Goal: Information Seeking & Learning: Learn about a topic

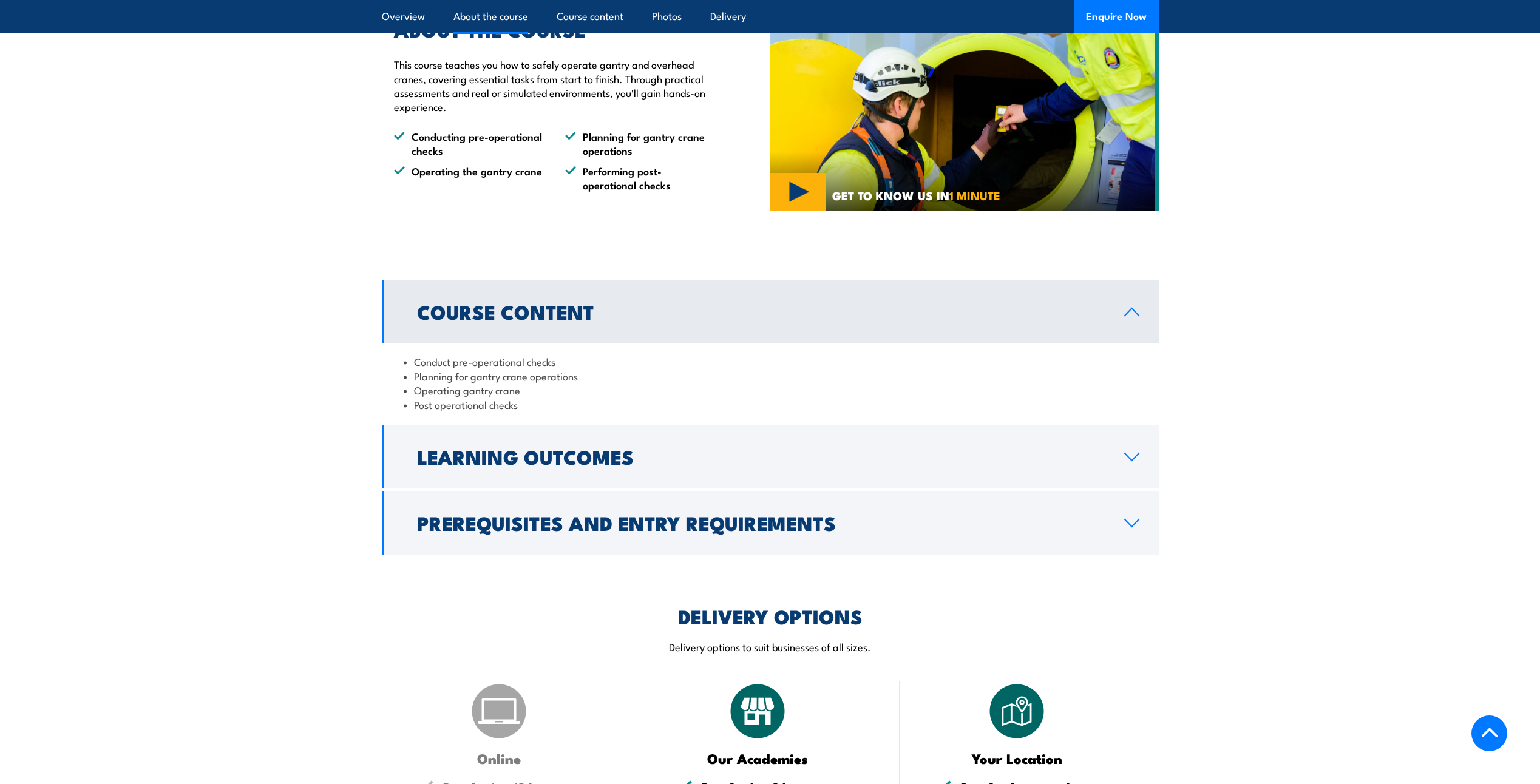
scroll to position [850, 0]
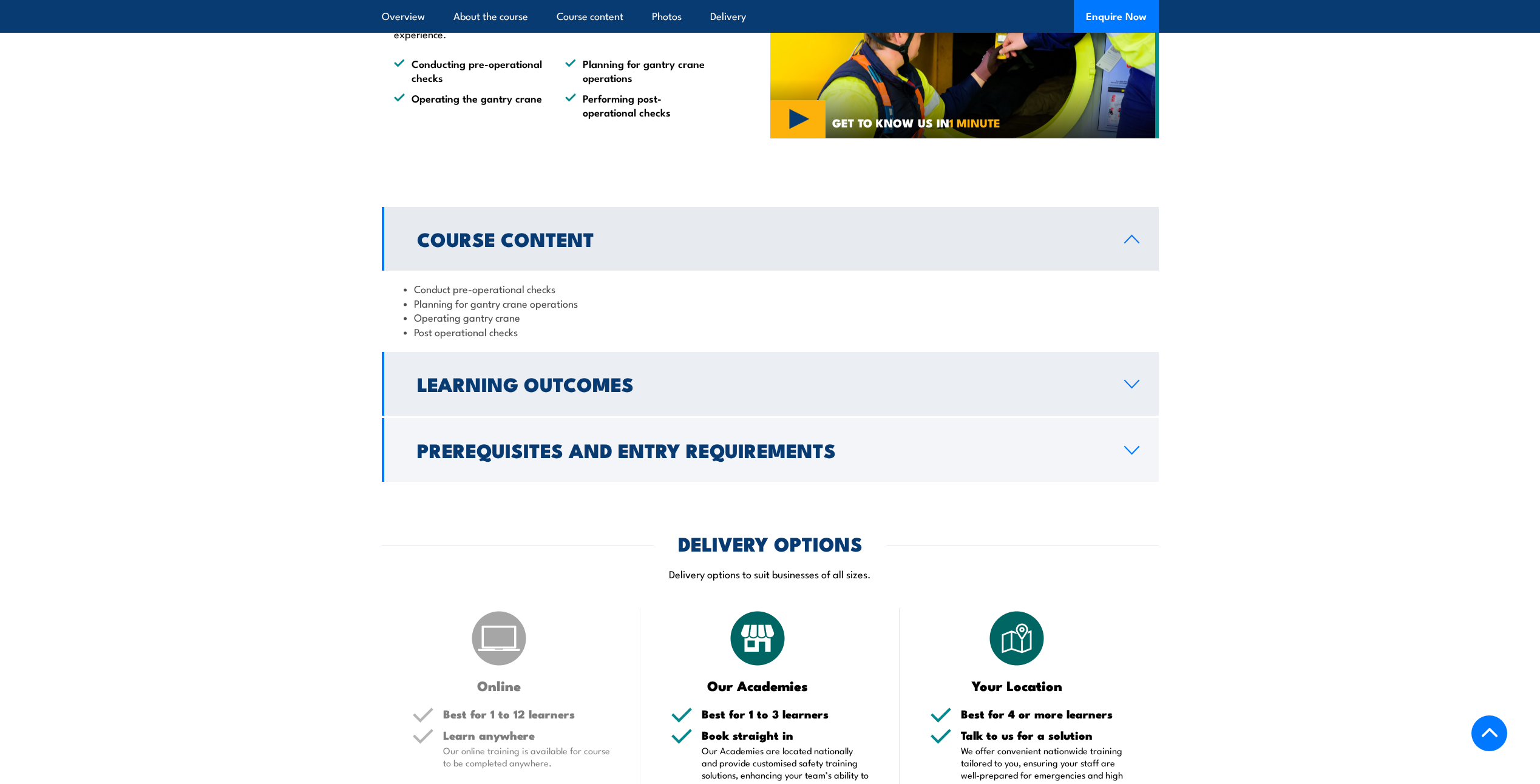
click at [498, 386] on h2 "Learning Outcomes" at bounding box center [761, 383] width 688 height 17
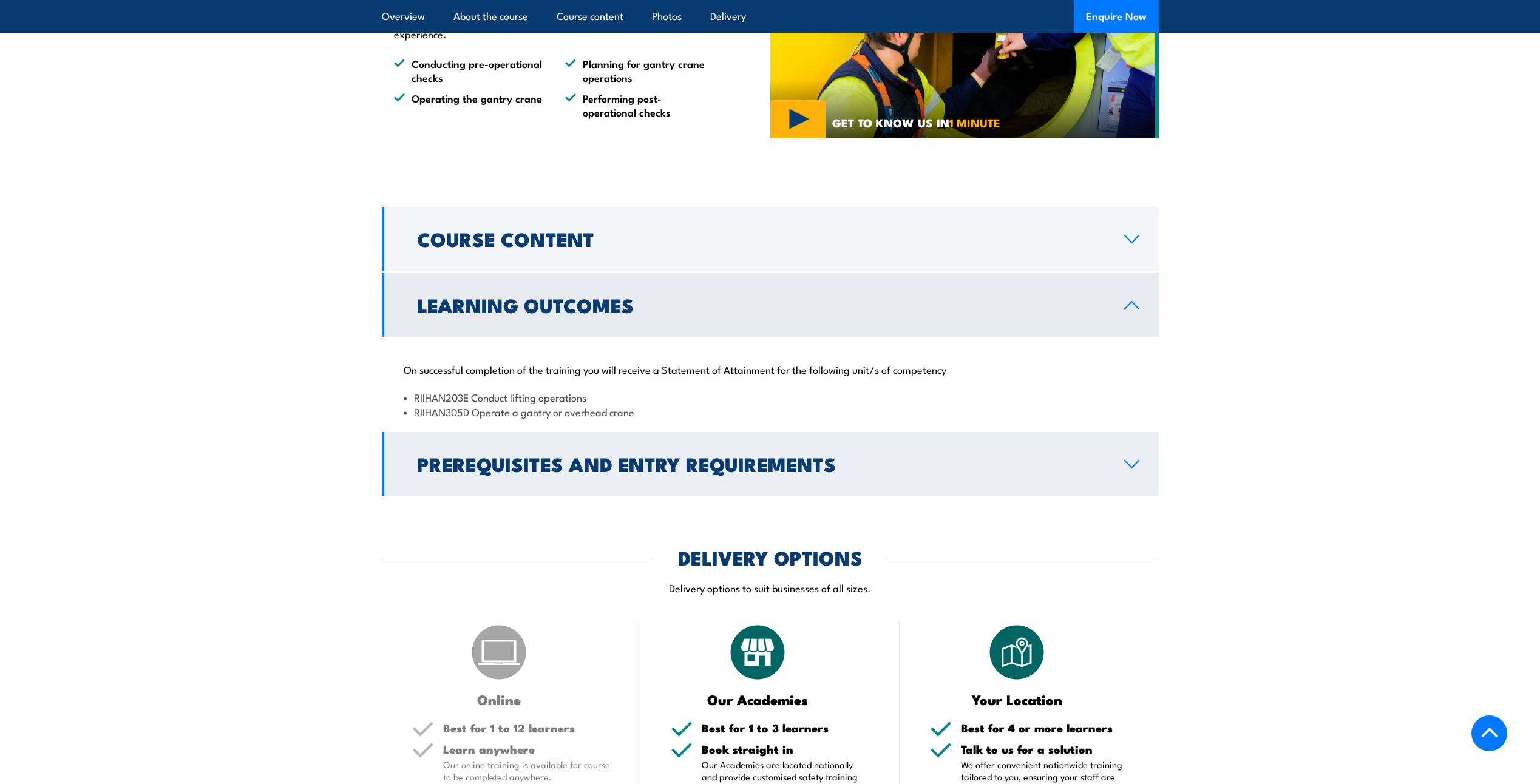
click at [475, 460] on h2 "Prerequisites and Entry Requirements" at bounding box center [761, 463] width 688 height 17
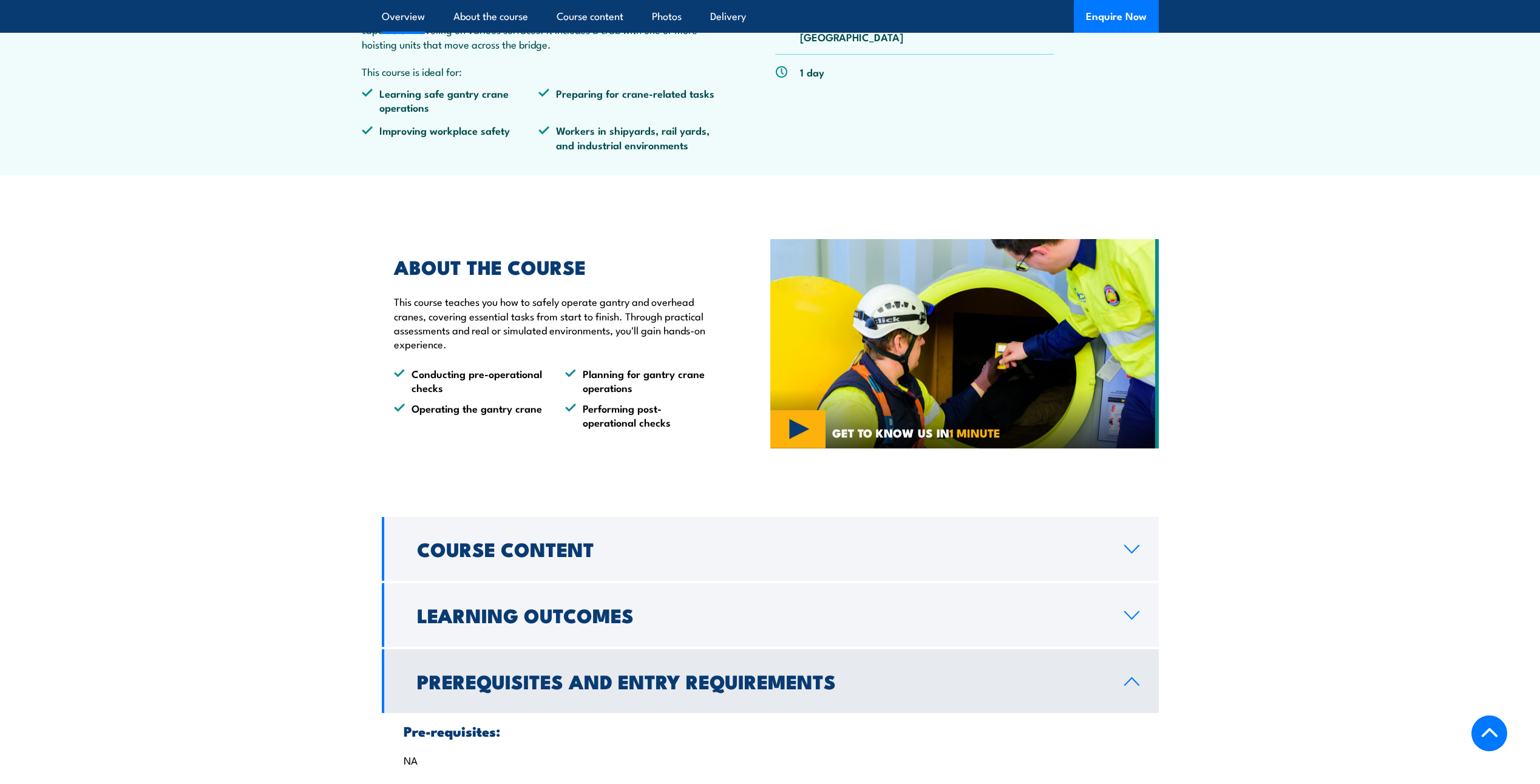
scroll to position [546, 0]
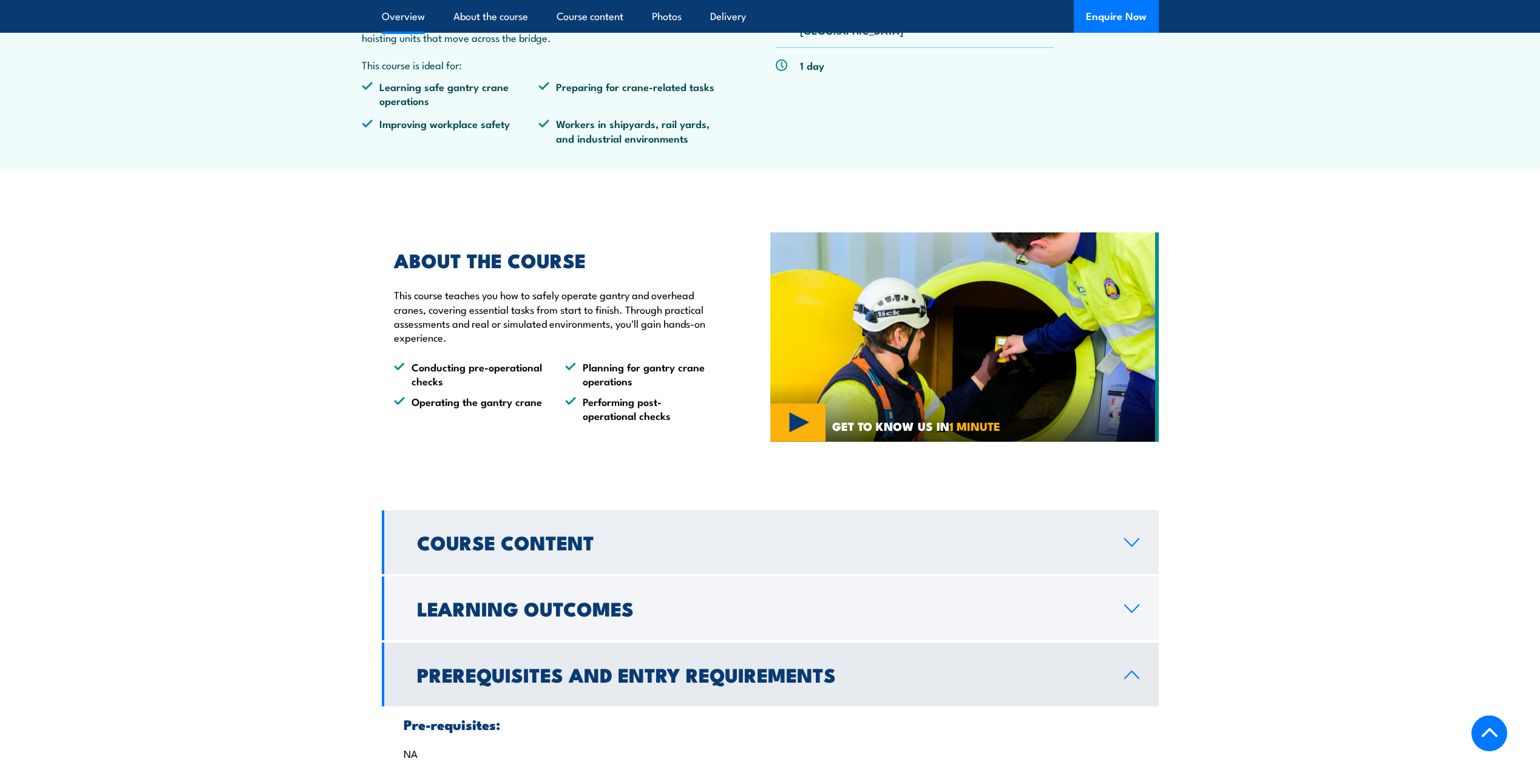
click at [471, 565] on link "Course Content" at bounding box center [770, 542] width 777 height 64
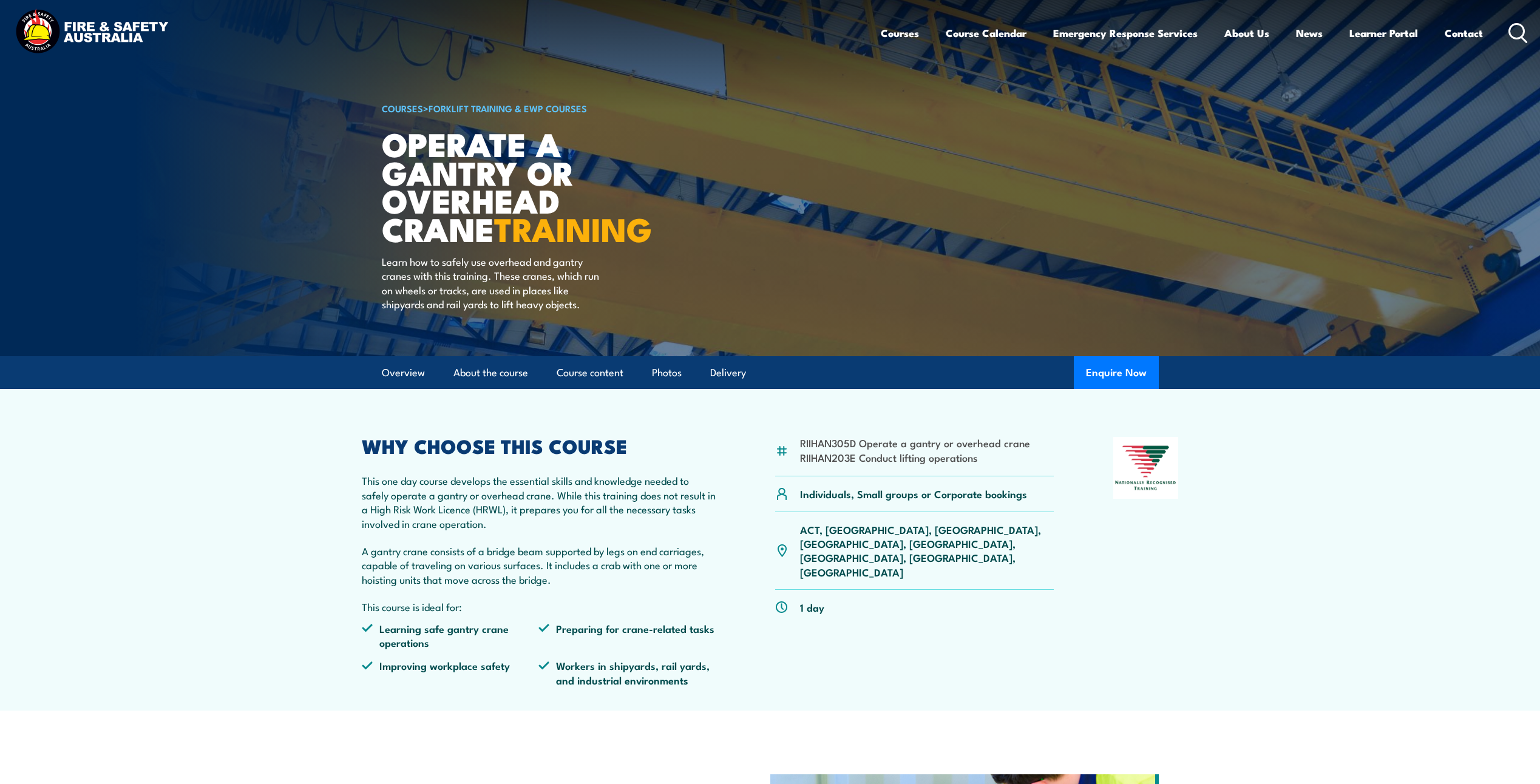
scroll to position [0, 0]
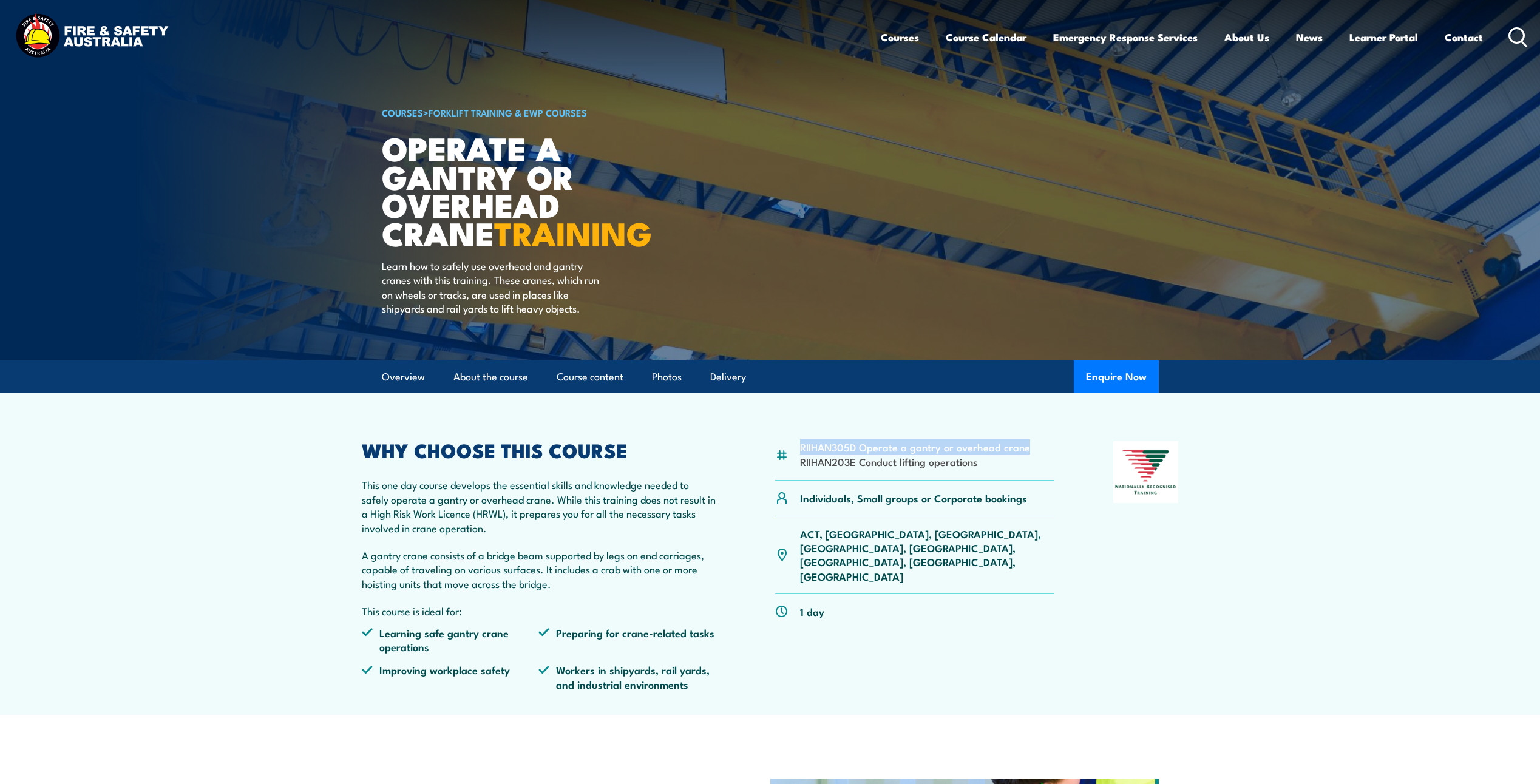
drag, startPoint x: 797, startPoint y: 446, endPoint x: 1035, endPoint y: 449, distance: 238.0
click at [1035, 449] on div "RIIHAN305D Operate a gantry or overhead crane RIIHAN203E Conduct lifting operat…" at bounding box center [914, 461] width 279 height 39
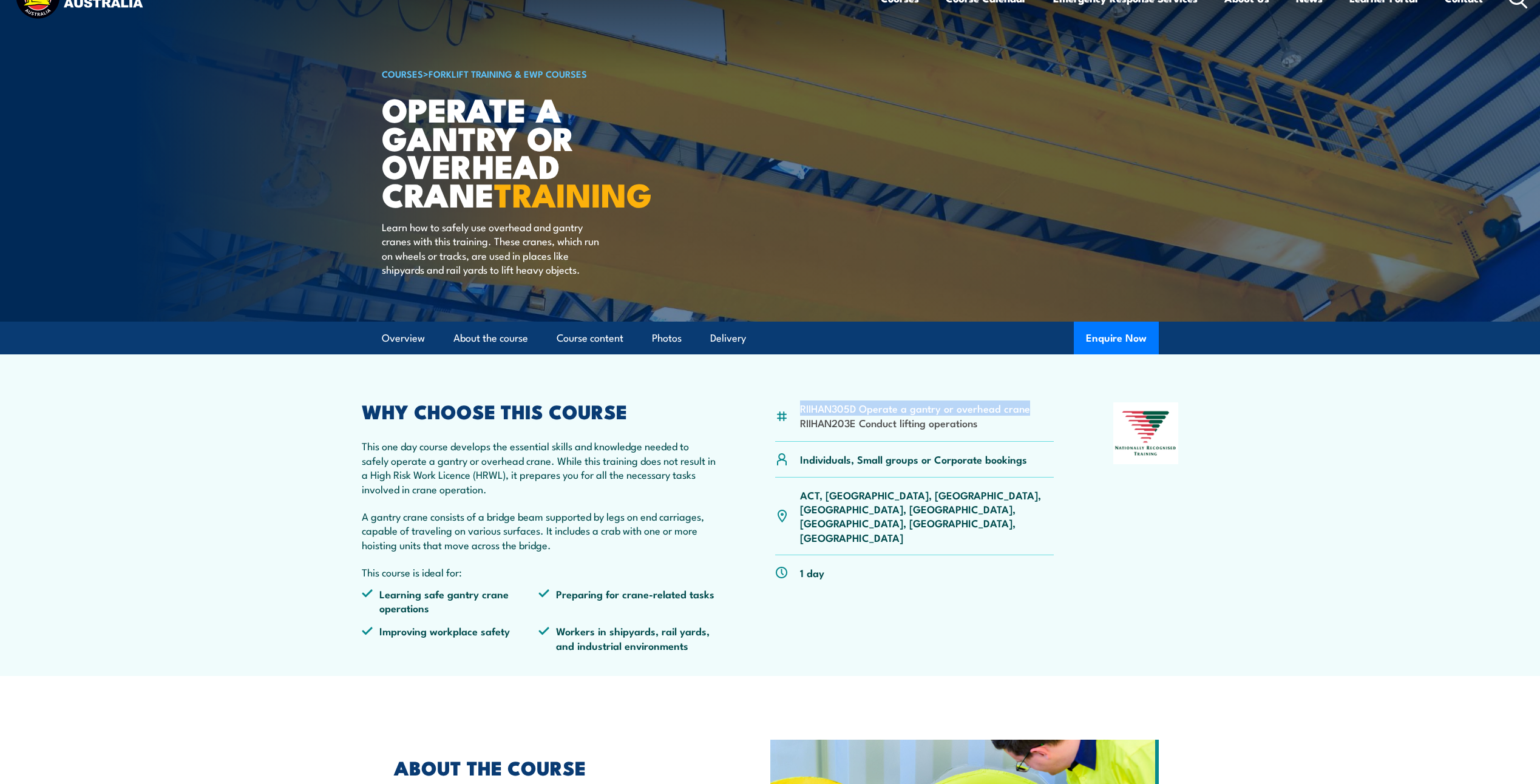
scroll to position [61, 0]
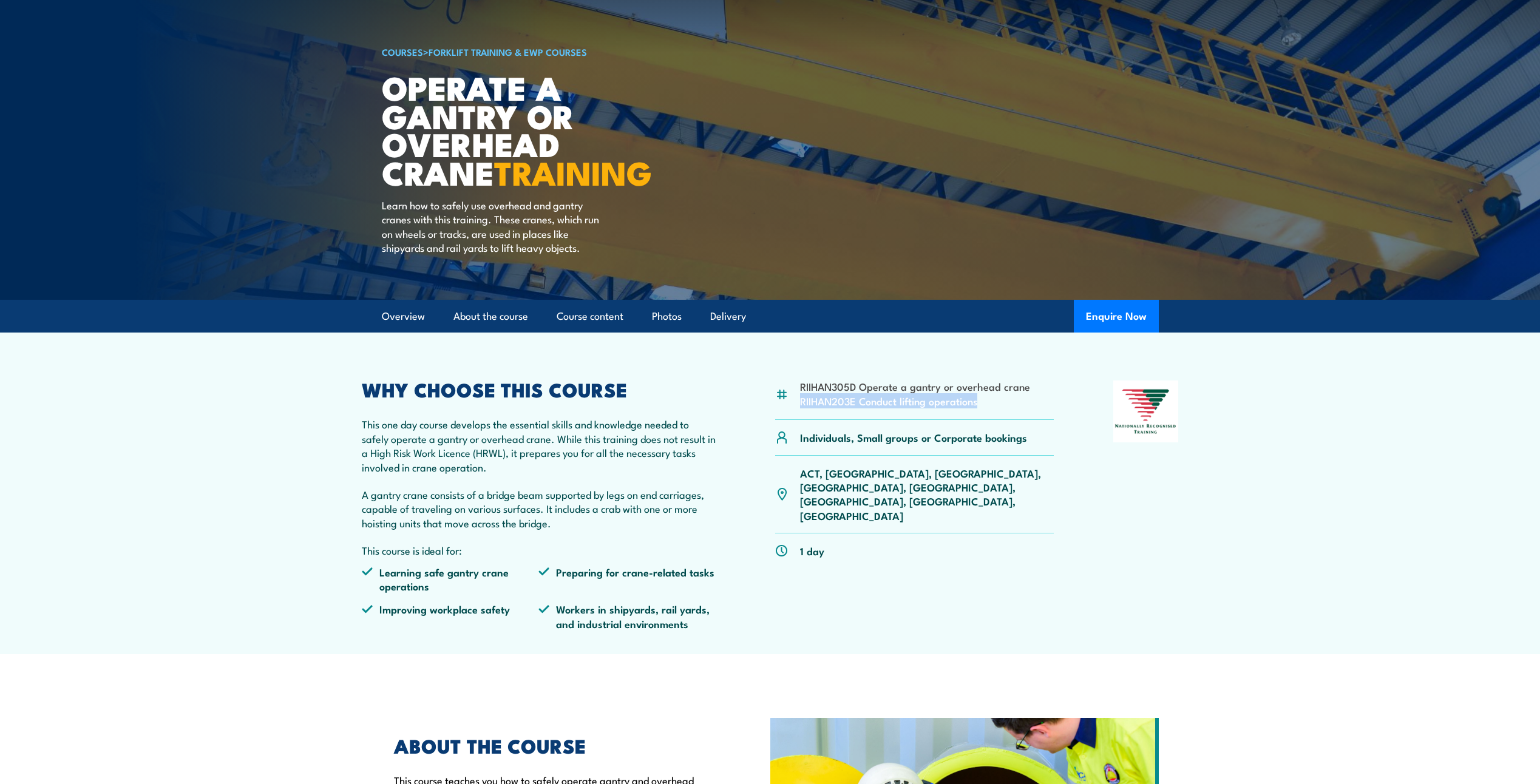
drag, startPoint x: 800, startPoint y: 401, endPoint x: 987, endPoint y: 409, distance: 187.2
click at [987, 409] on div "RIIHAN305D Operate a gantry or overhead crane RIIHAN203E Conduct lifting operat…" at bounding box center [914, 400] width 279 height 39
drag, startPoint x: 987, startPoint y: 409, endPoint x: 944, endPoint y: 406, distance: 43.1
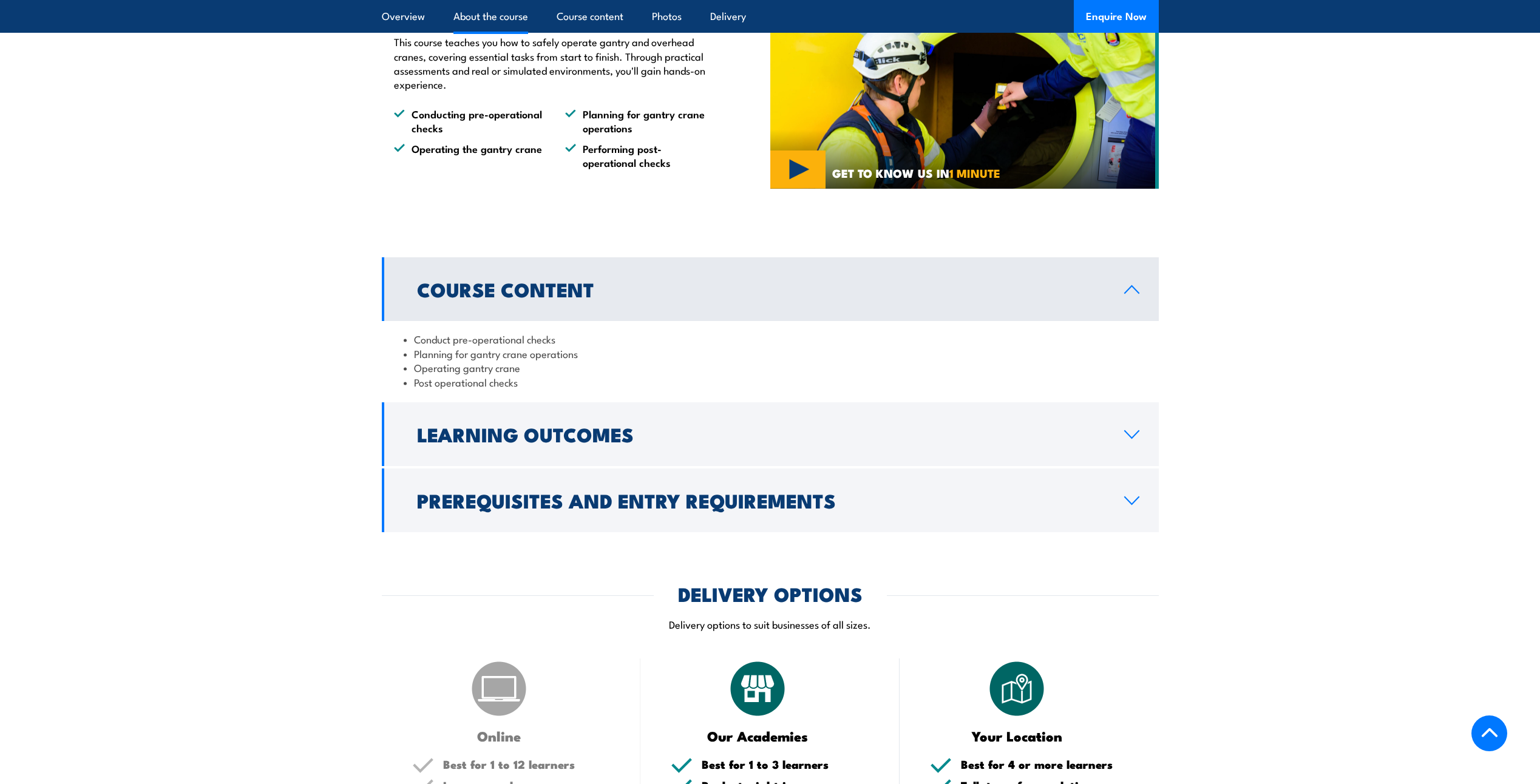
scroll to position [850, 0]
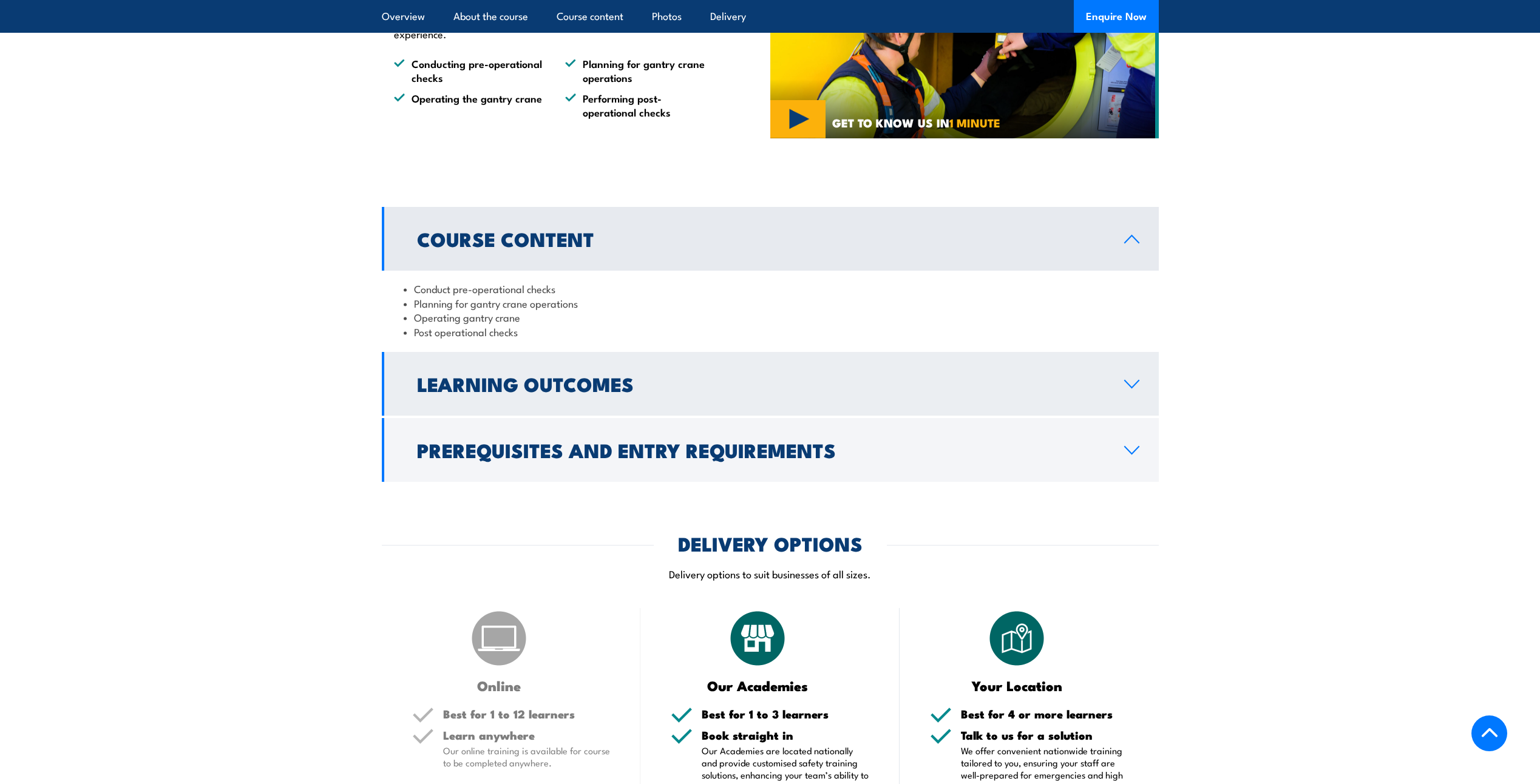
click at [539, 409] on link "Learning Outcomes" at bounding box center [770, 384] width 777 height 64
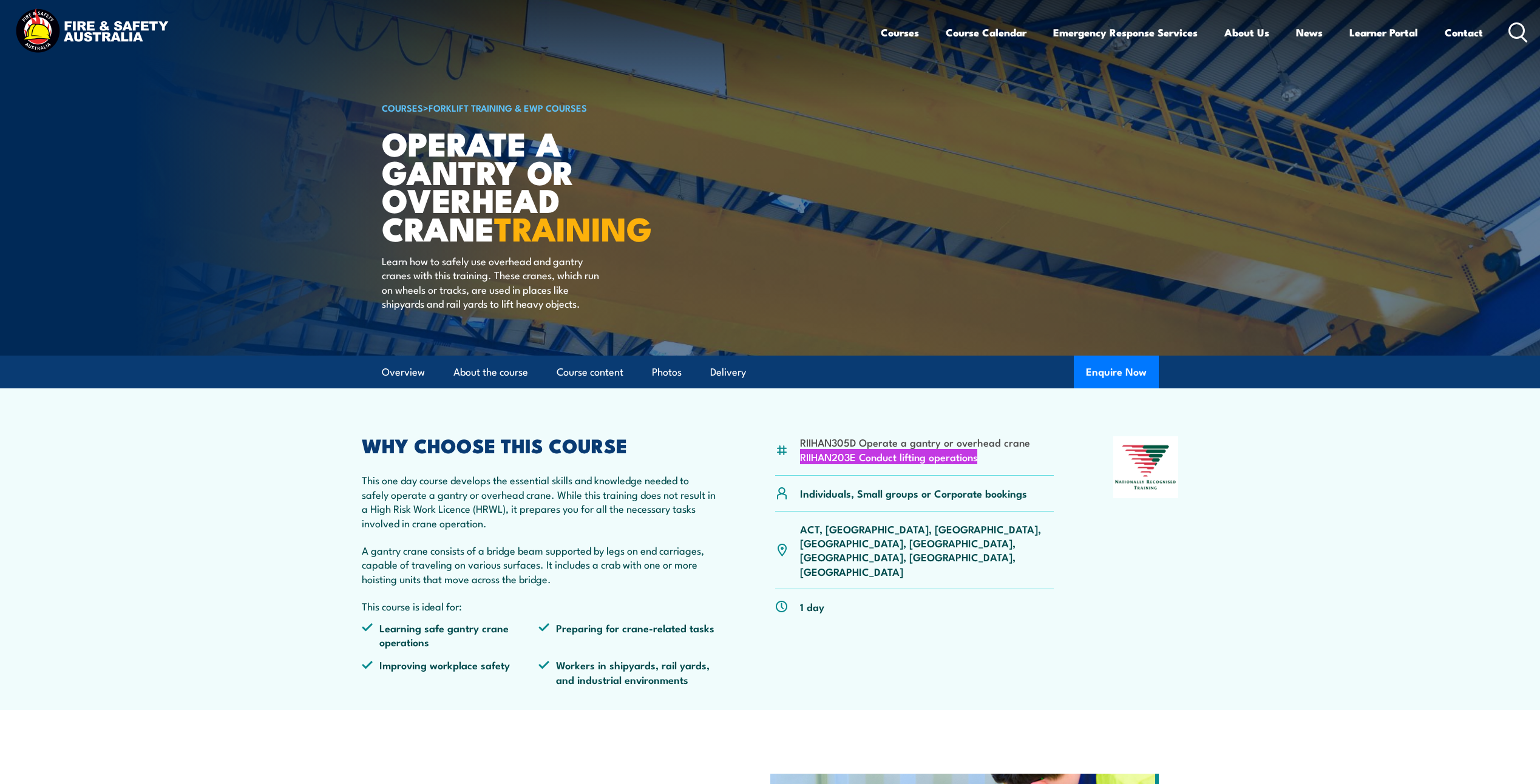
scroll to position [0, 0]
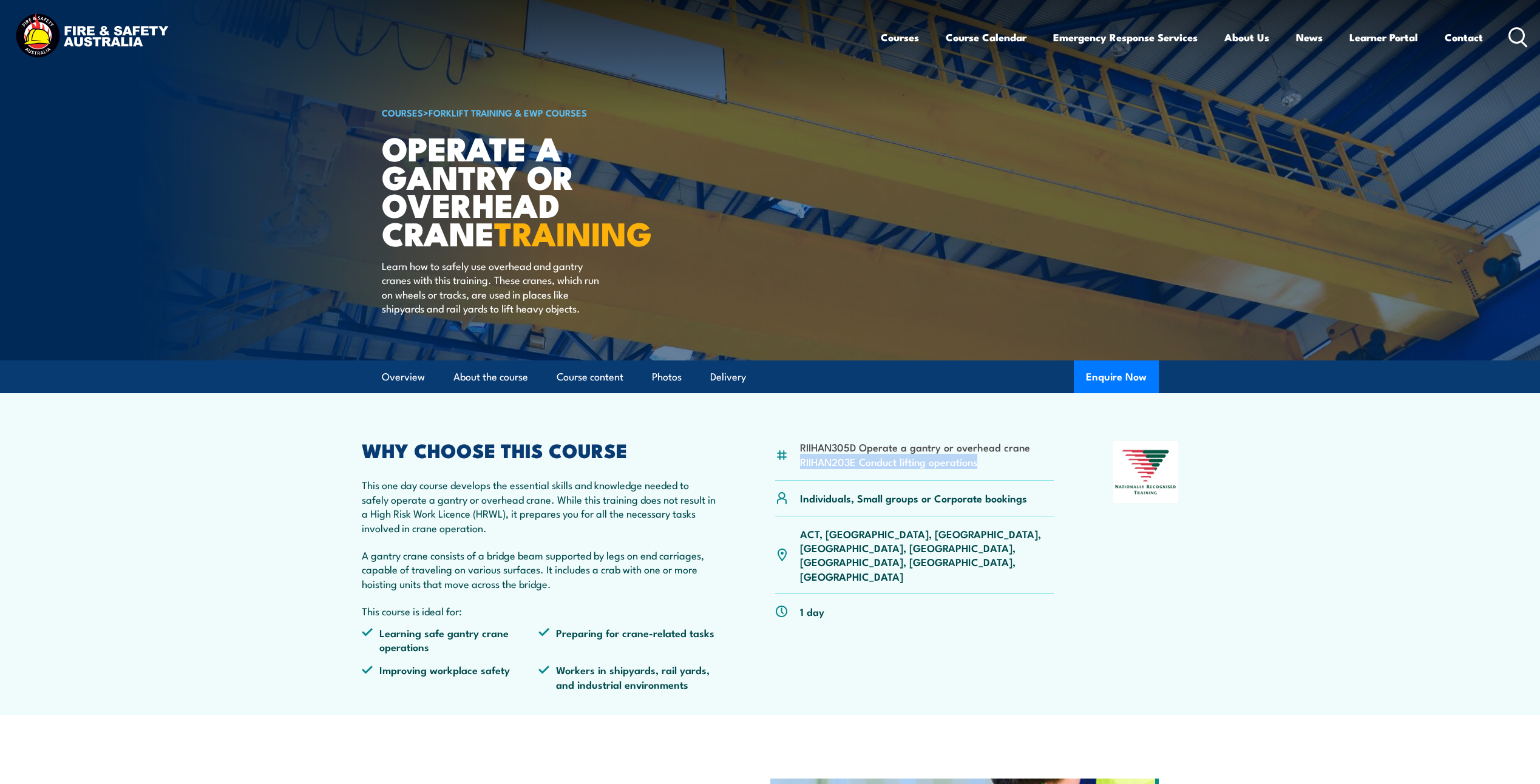
drag, startPoint x: 977, startPoint y: 458, endPoint x: 938, endPoint y: 457, distance: 39.0
click at [977, 458] on li "RIIHAN203E Conduct lifting operations" at bounding box center [915, 461] width 230 height 14
drag, startPoint x: 800, startPoint y: 446, endPoint x: 986, endPoint y: 464, distance: 186.9
click at [986, 464] on ul "RIIHAN305D Operate a gantry or overhead crane RIIHAN203E Conduct lifting operat…" at bounding box center [915, 454] width 230 height 28
copy ul "RIIHAN305D Operate a gantry or overhead crane RIIHAN203E Conduct lifting operat…"
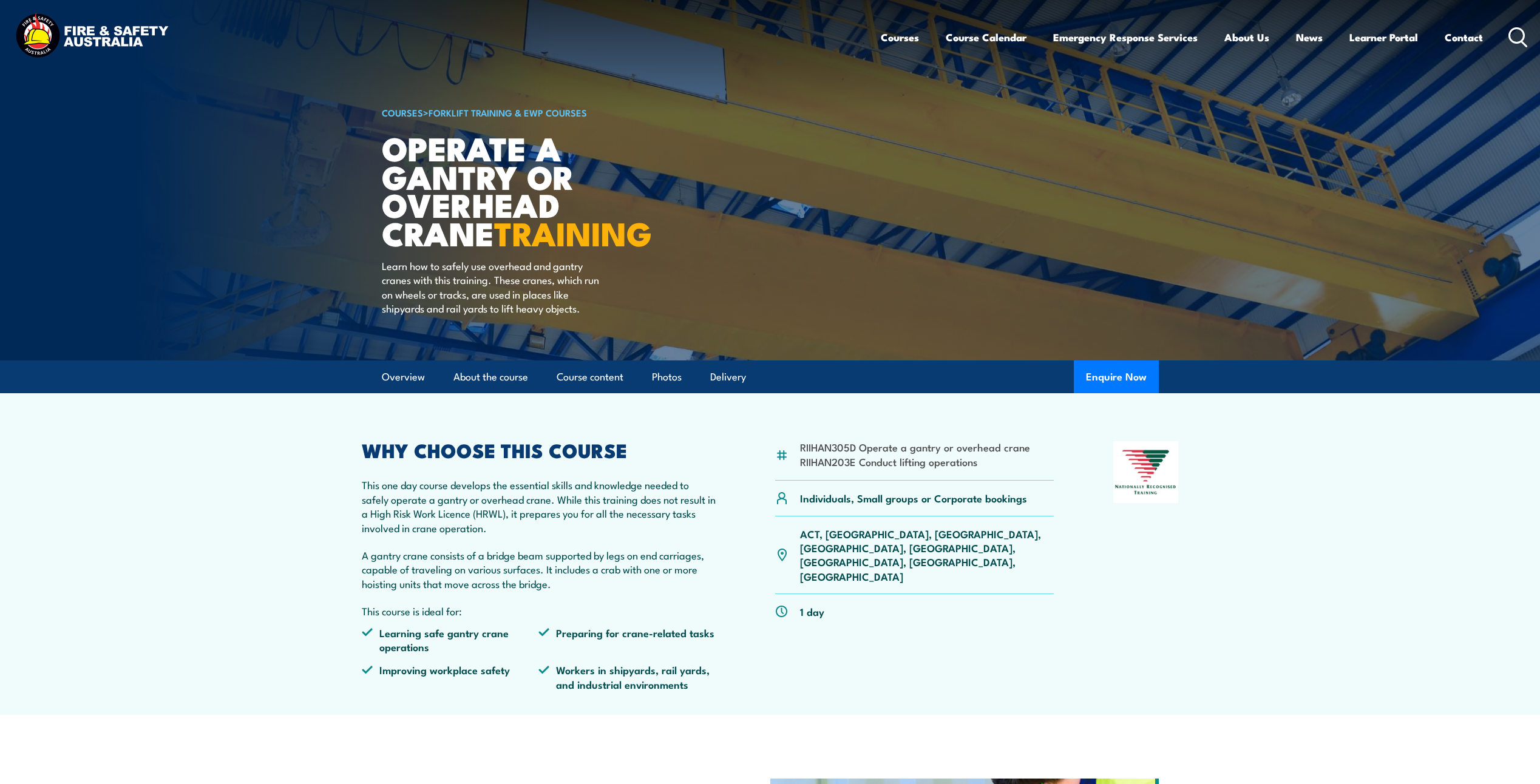
click at [810, 604] on p "1 day" at bounding box center [812, 611] width 24 height 14
click at [827, 594] on div "1 day" at bounding box center [914, 611] width 279 height 34
click at [608, 376] on link "Course content" at bounding box center [589, 377] width 67 height 32
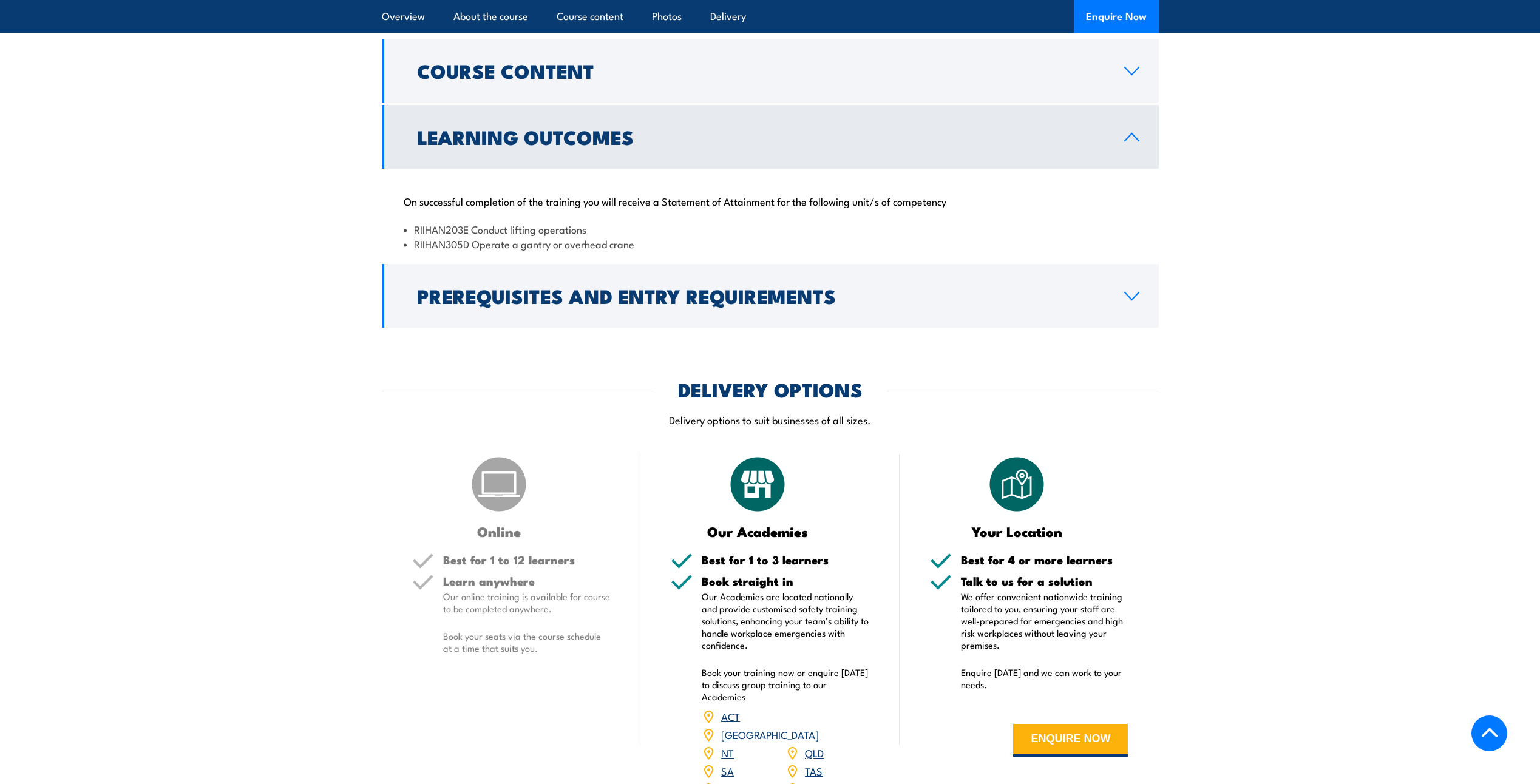
scroll to position [1056, 0]
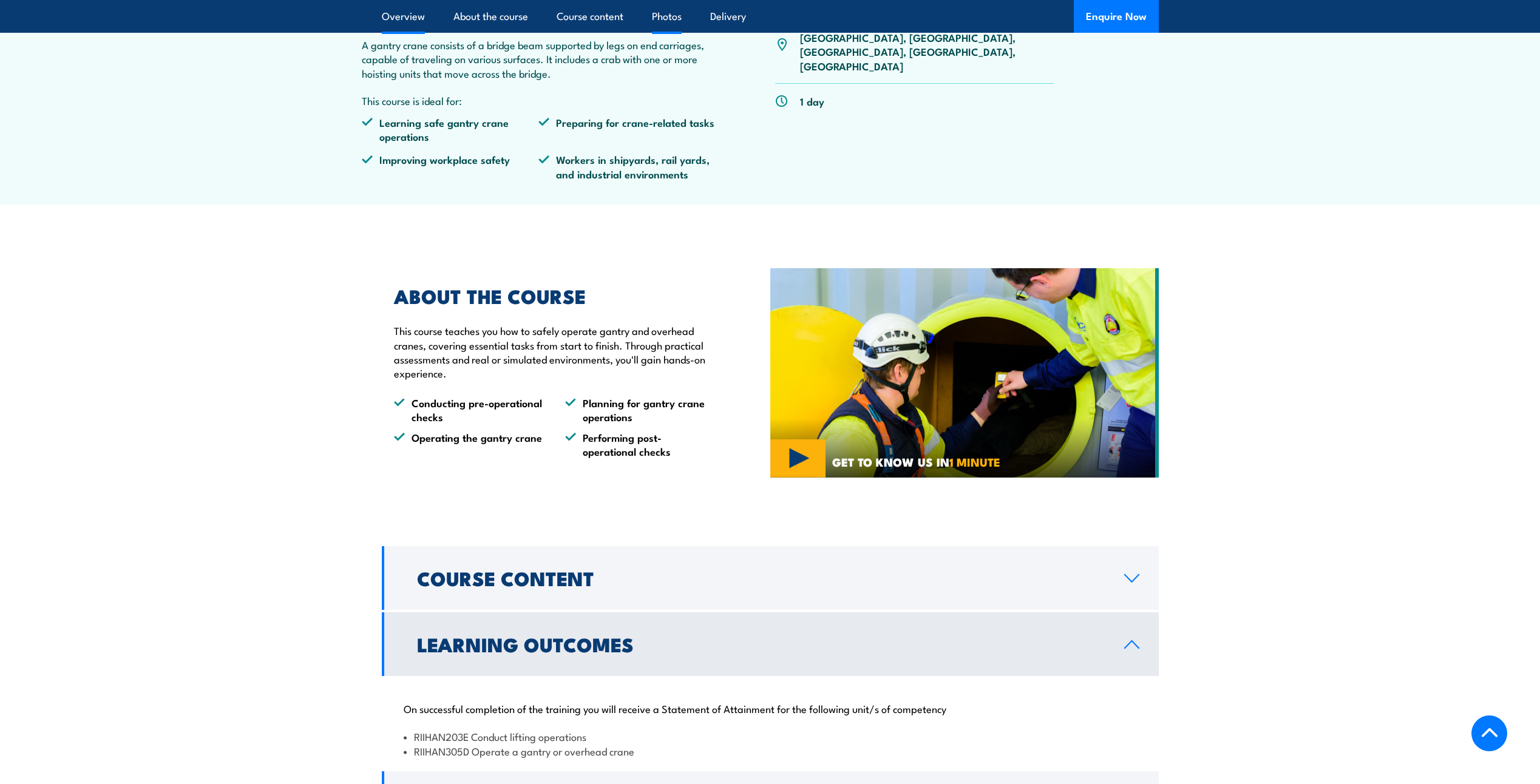
click at [675, 16] on link "Photos" at bounding box center [667, 16] width 30 height 32
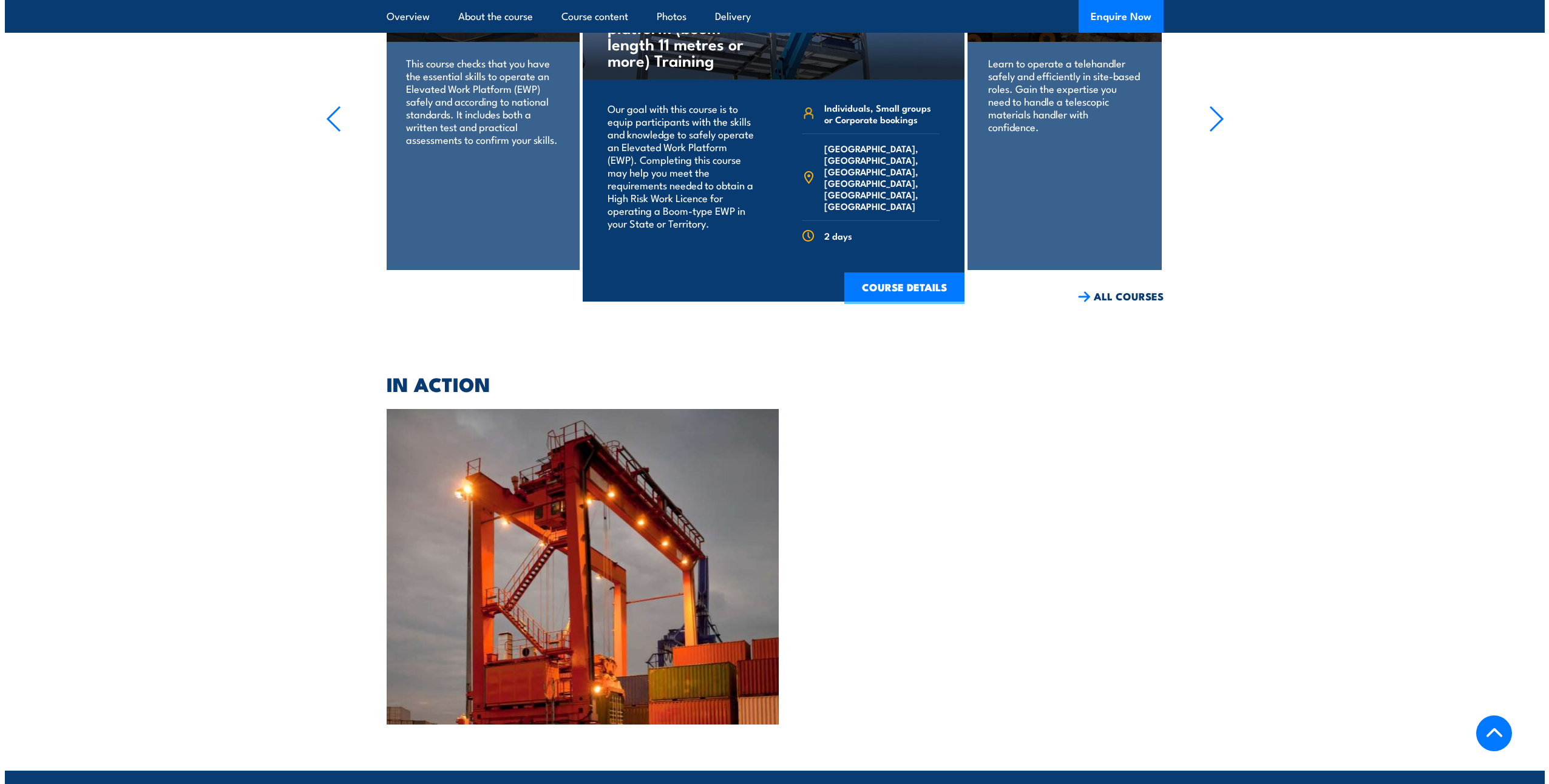
scroll to position [1999, 0]
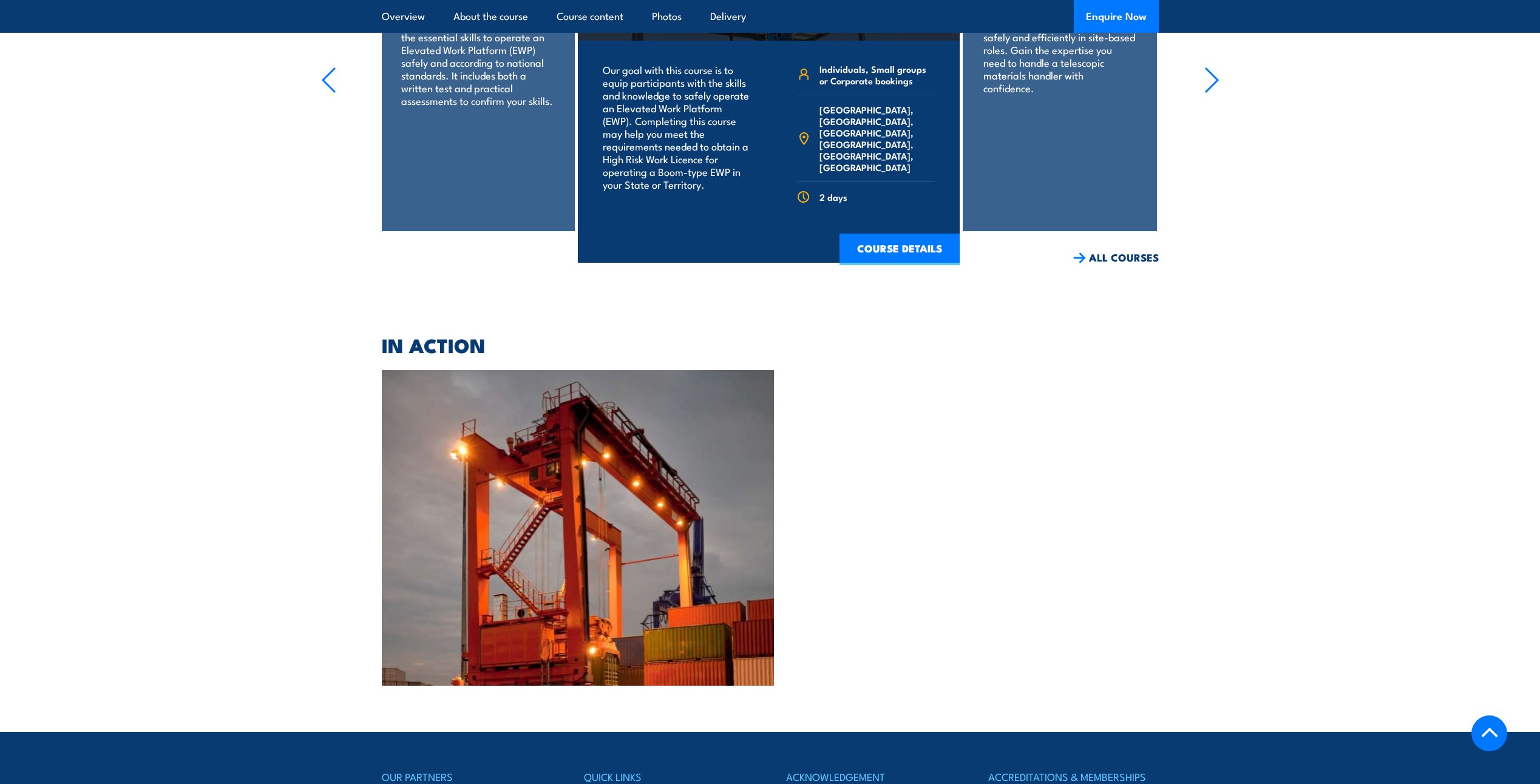
click at [512, 455] on img at bounding box center [578, 528] width 393 height 316
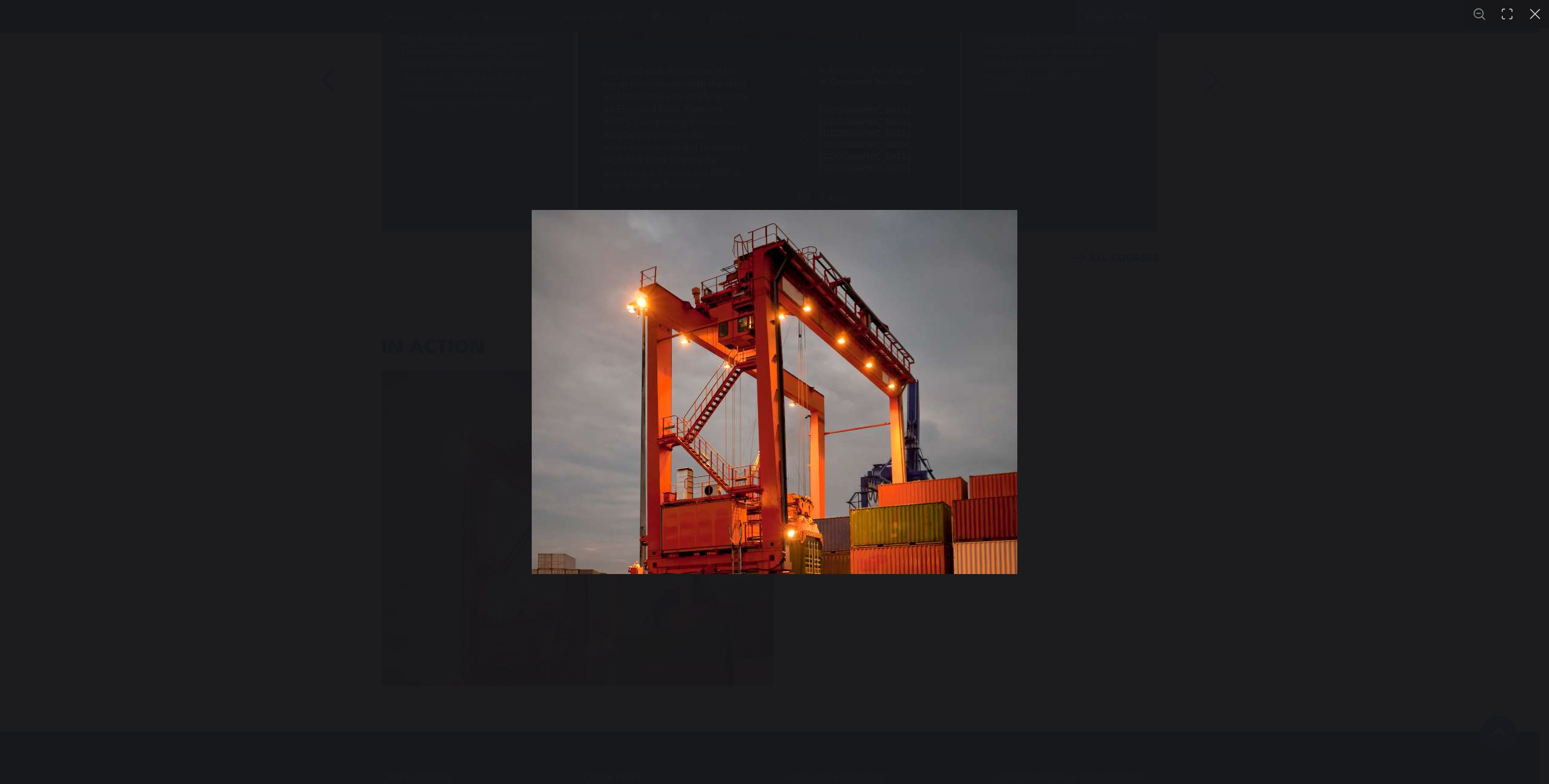
scroll to position [576, 0]
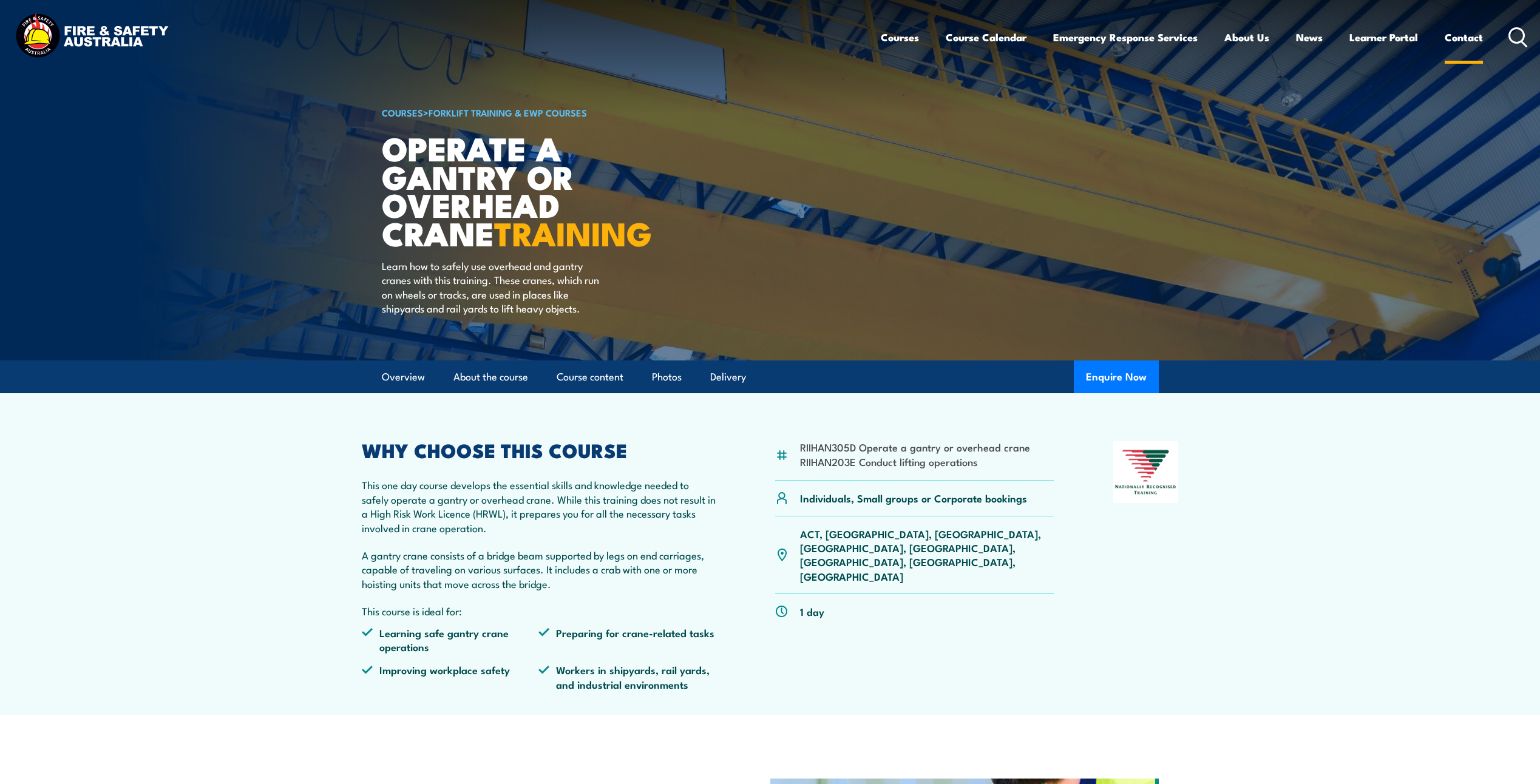
click at [1464, 36] on link "Contact" at bounding box center [1464, 37] width 39 height 32
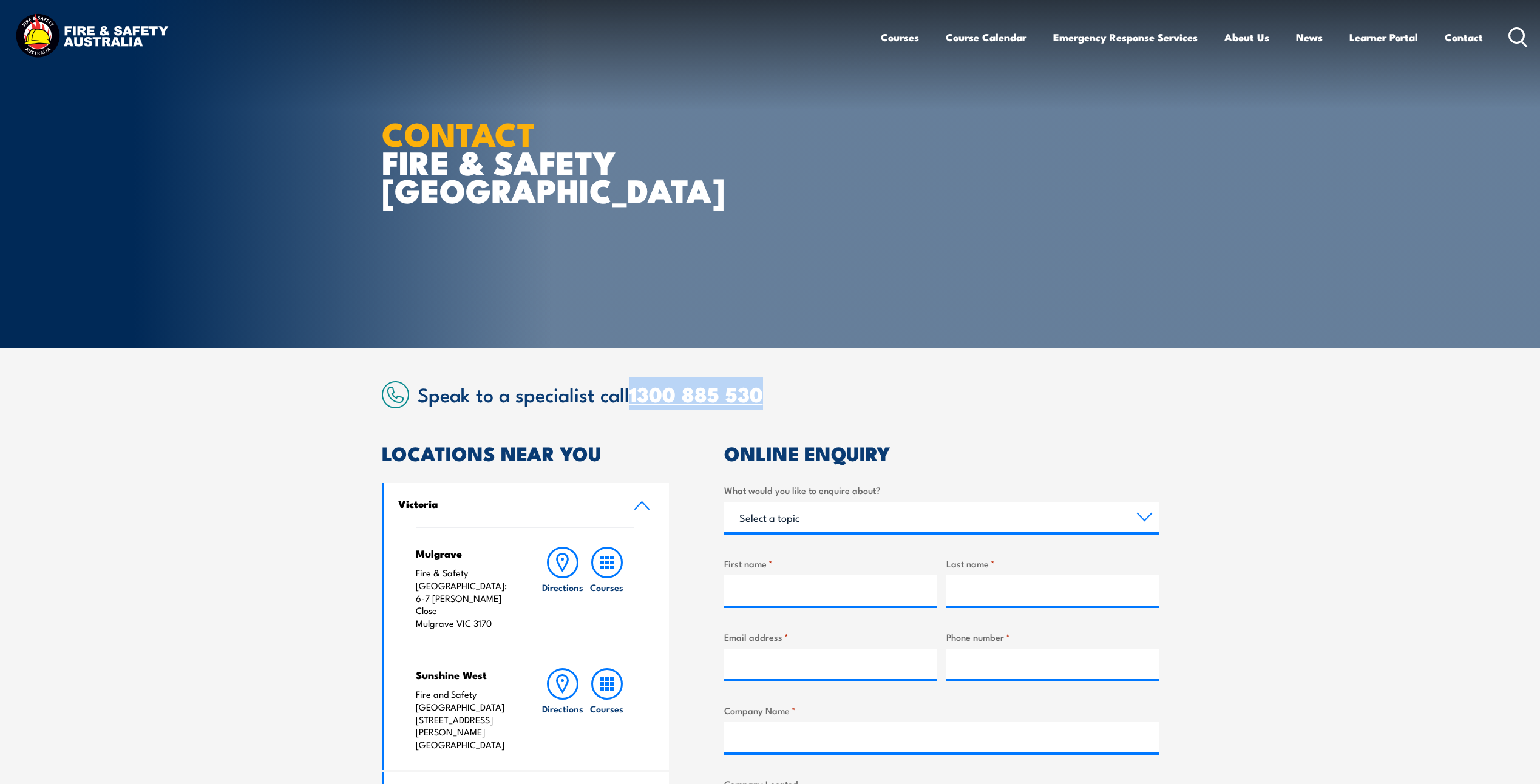
drag, startPoint x: 773, startPoint y: 394, endPoint x: 633, endPoint y: 391, distance: 140.0
click at [633, 391] on h2 "Speak to a specialist call 1300 885 530" at bounding box center [788, 393] width 741 height 22
drag, startPoint x: 633, startPoint y: 391, endPoint x: 681, endPoint y: 391, distance: 48.0
copy link "1300 885 530"
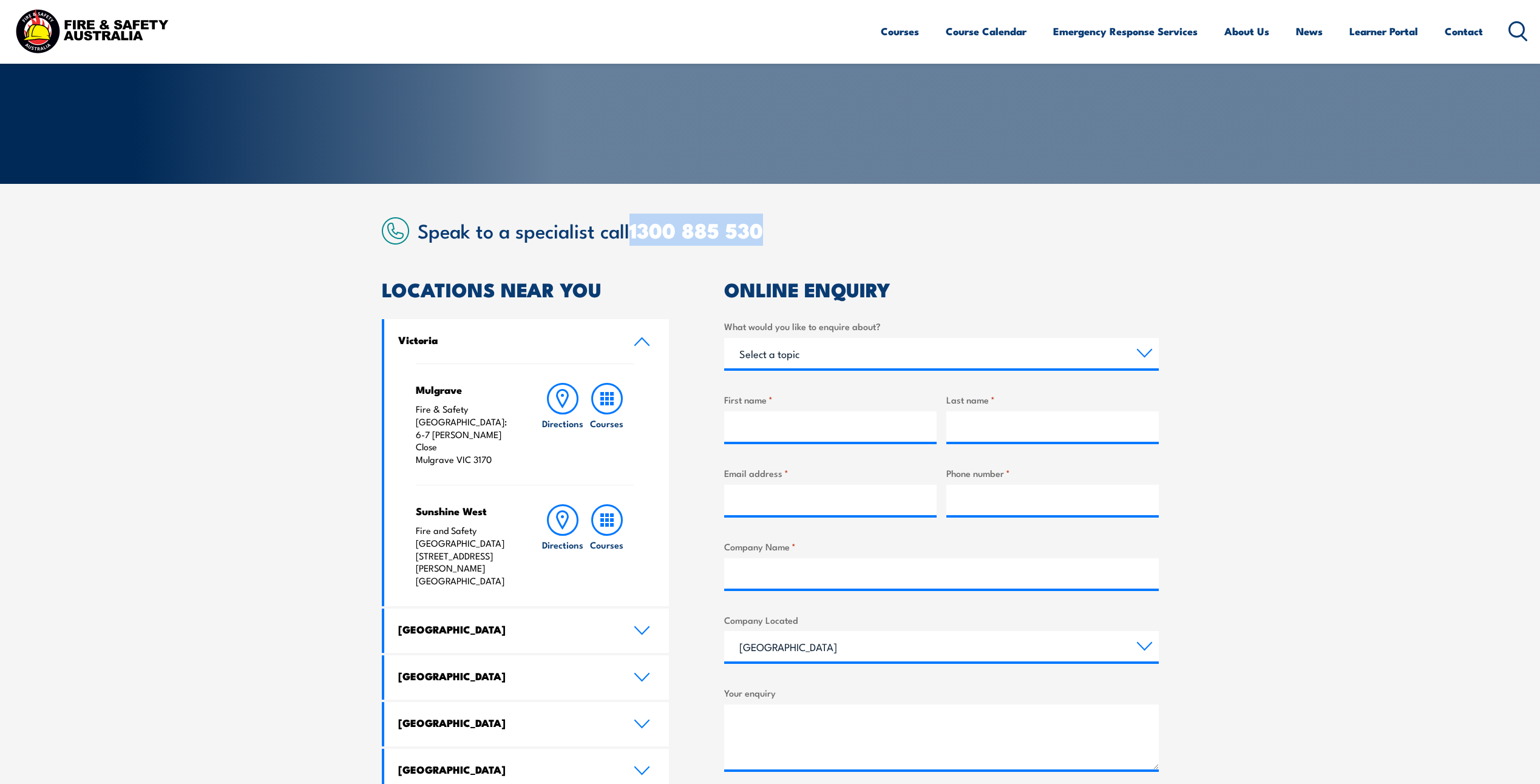
scroll to position [182, 0]
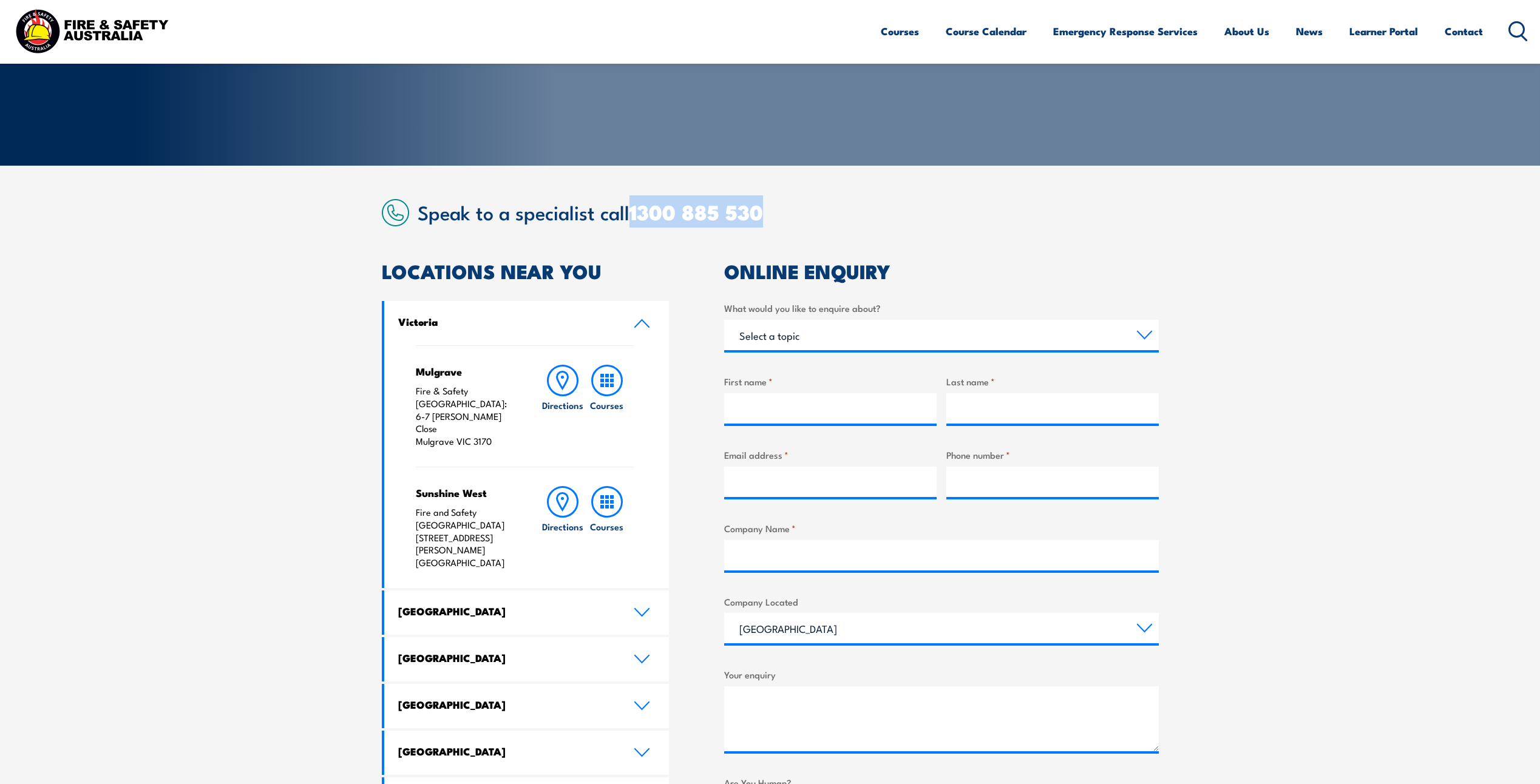
click at [468, 651] on h4 "Queensland" at bounding box center [506, 658] width 217 height 14
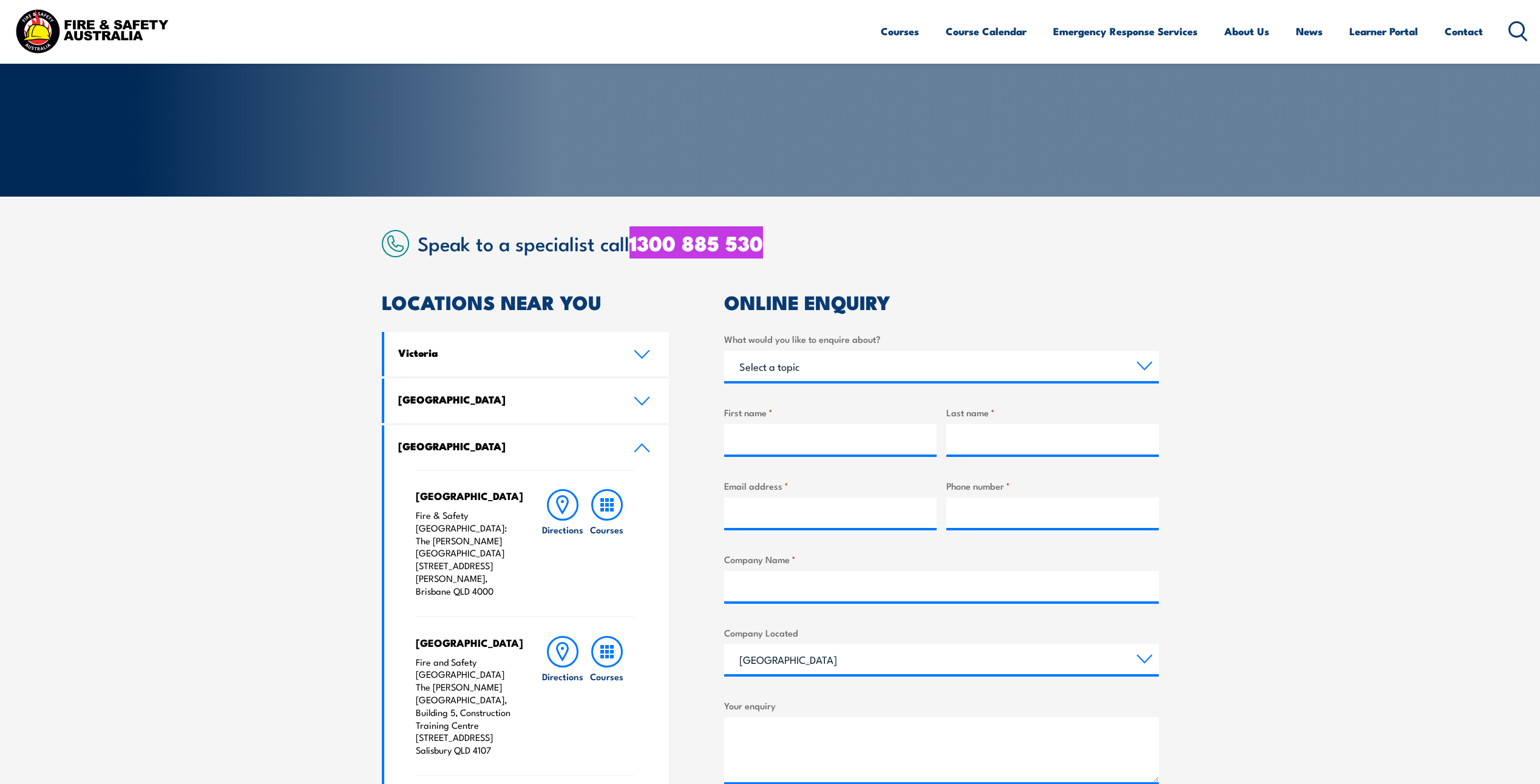
scroll to position [145, 0]
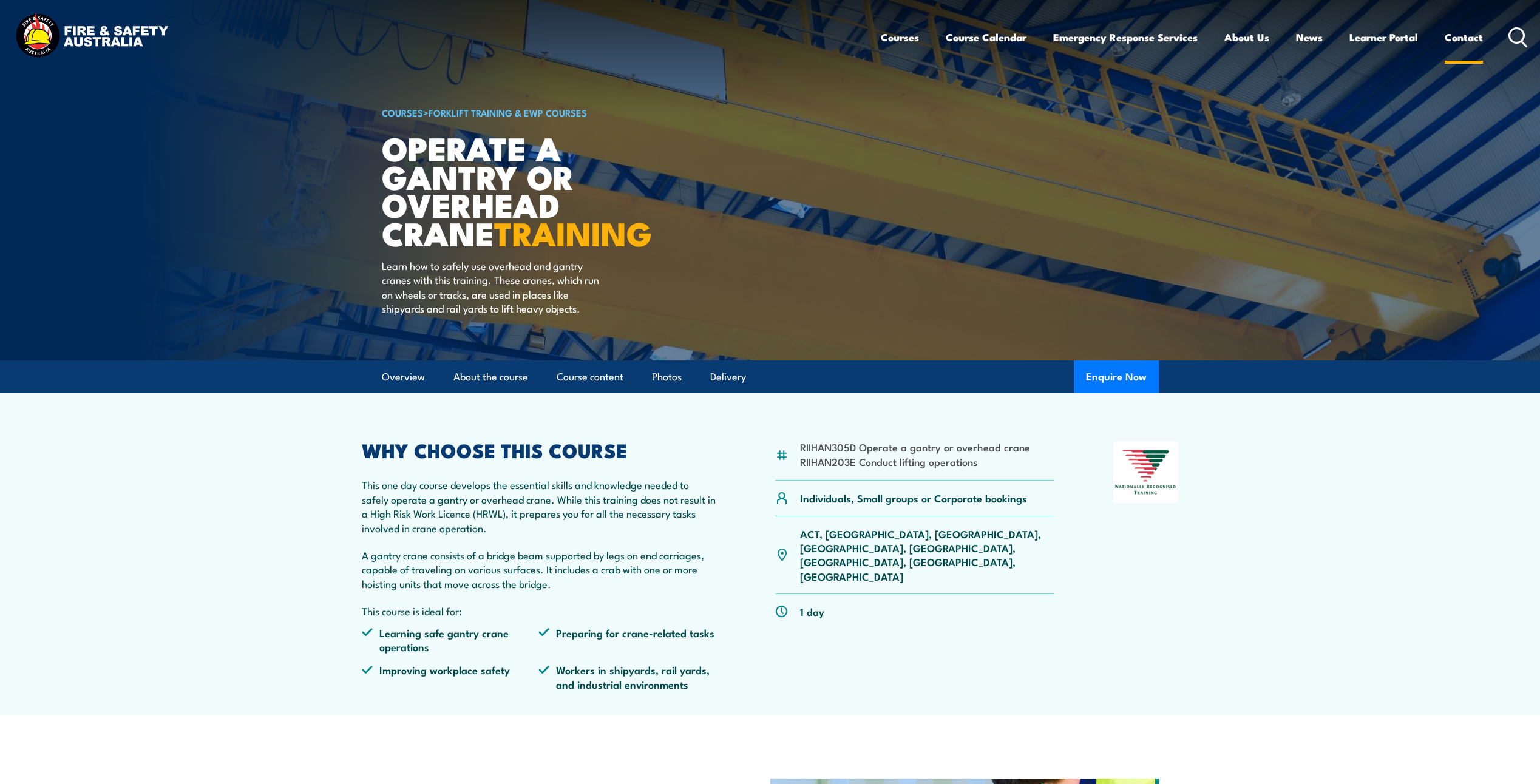
click at [1453, 41] on link "Contact" at bounding box center [1464, 37] width 39 height 32
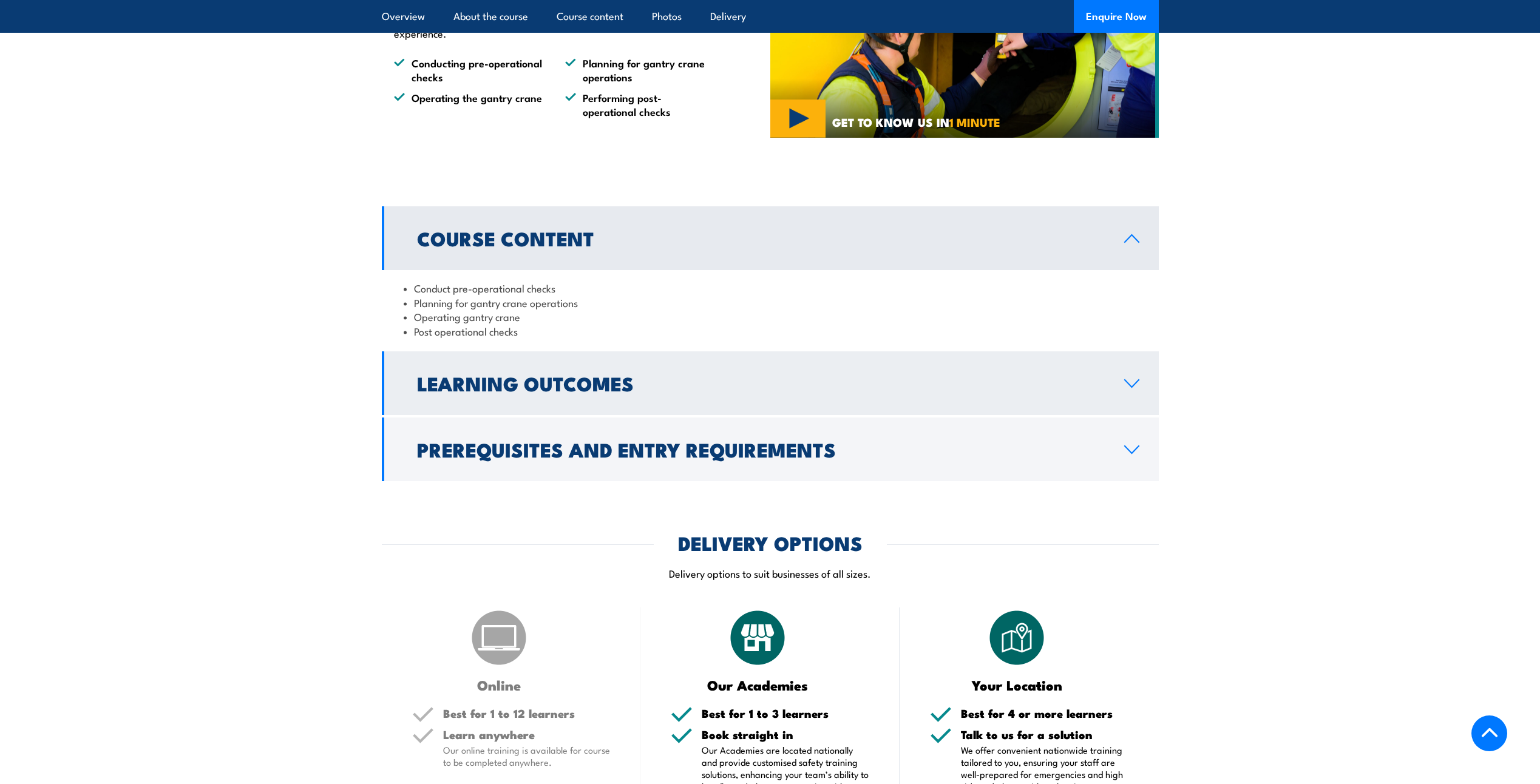
scroll to position [850, 0]
click at [606, 387] on h2 "Learning Outcomes" at bounding box center [761, 383] width 688 height 17
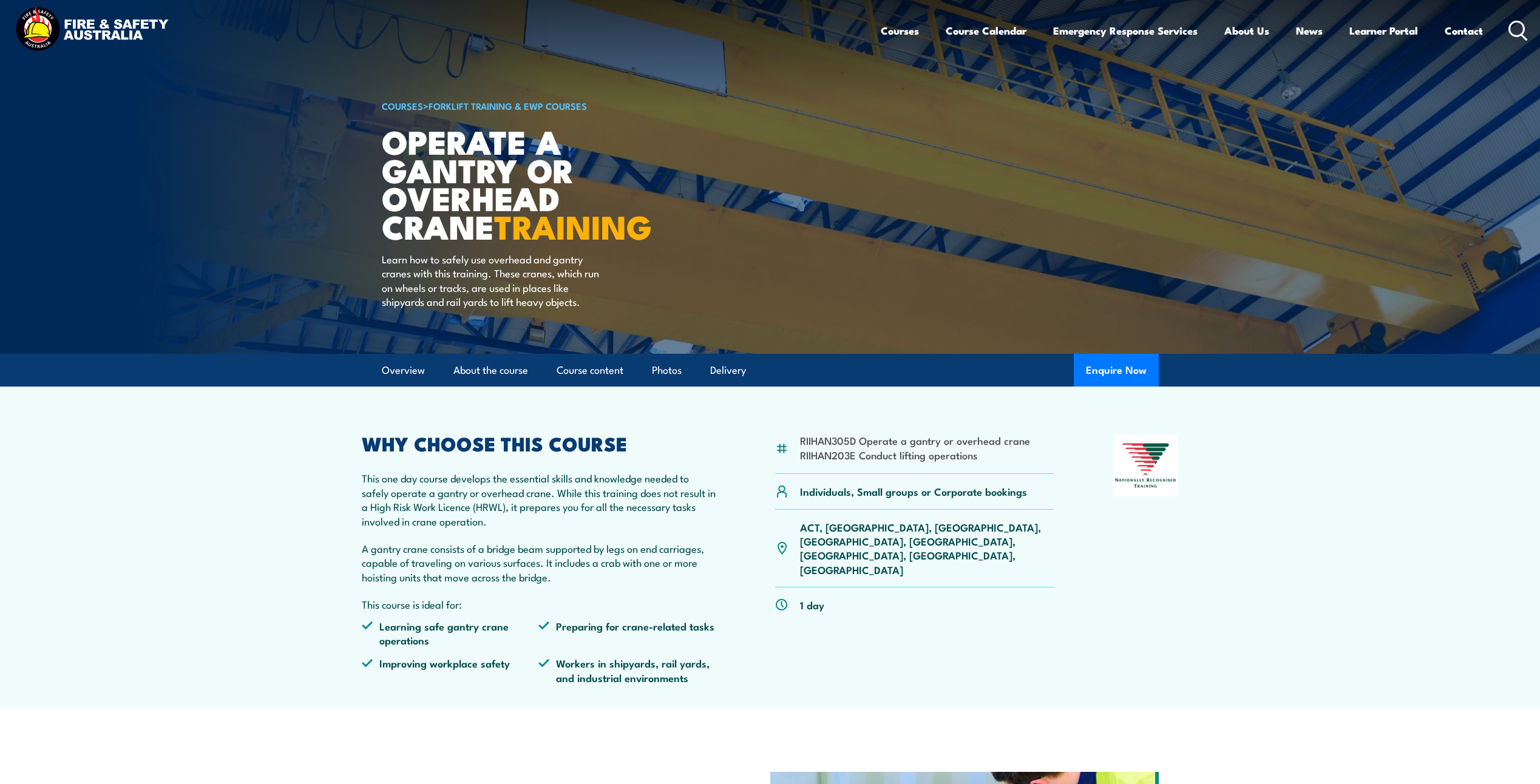
scroll to position [0, 0]
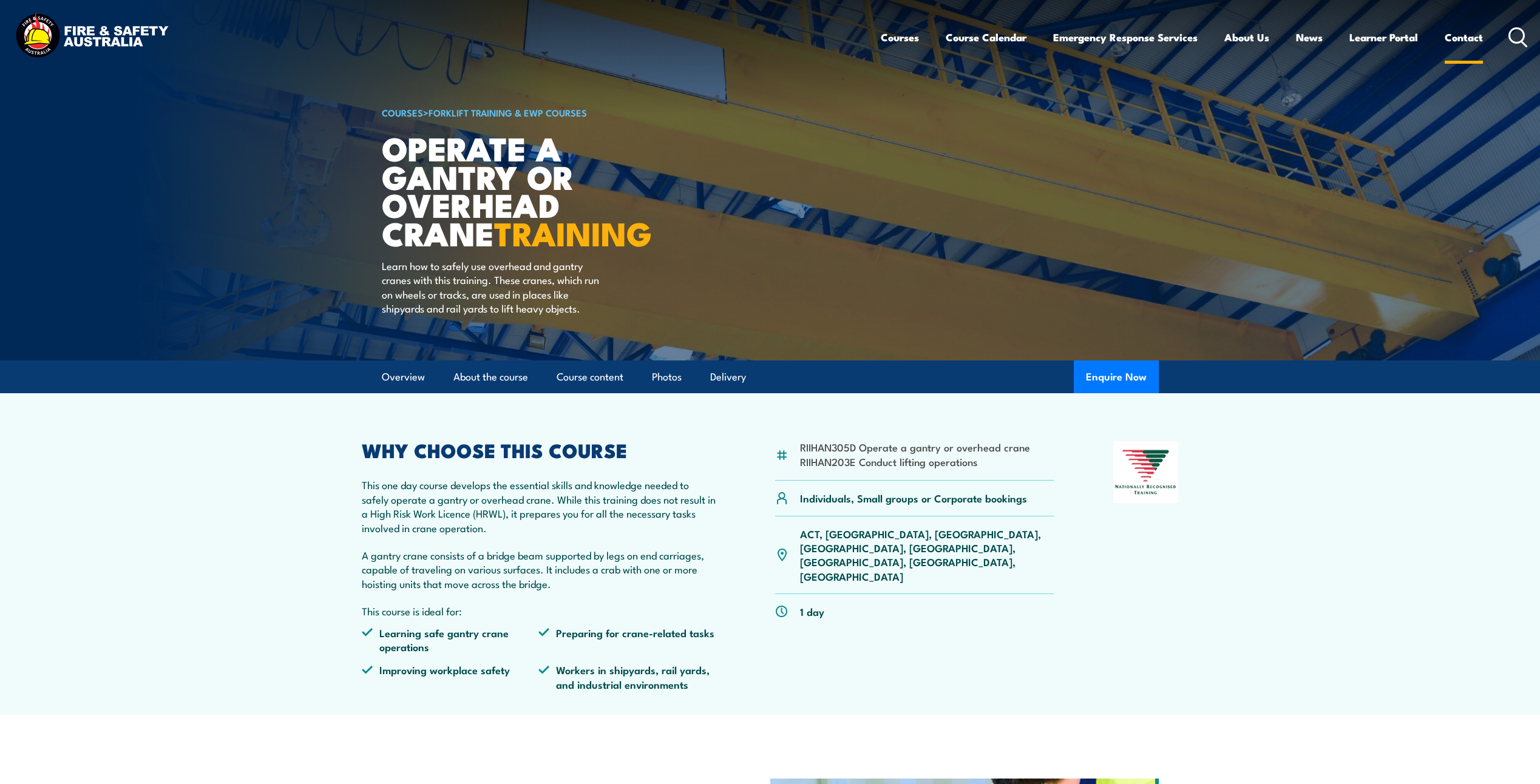
click at [1472, 37] on link "Contact" at bounding box center [1464, 37] width 39 height 32
